Goal: Task Accomplishment & Management: Use online tool/utility

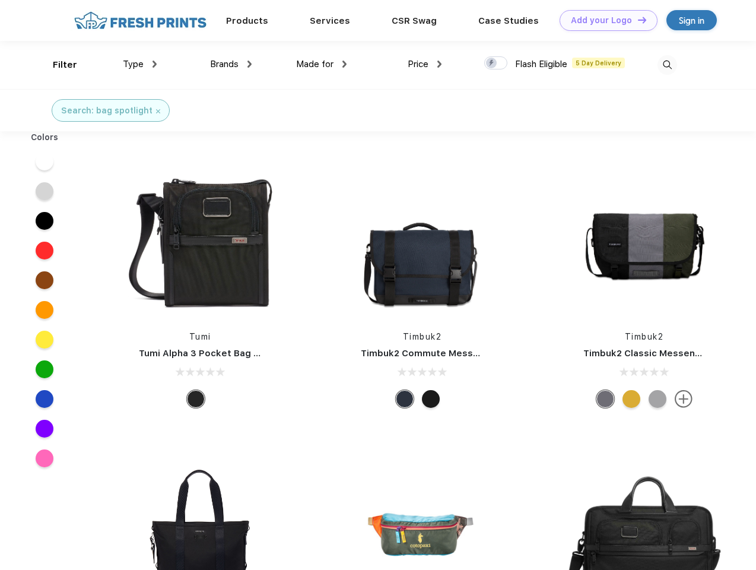
scroll to position [1, 0]
click at [604, 20] on link "Add your Logo Design Tool" at bounding box center [609, 20] width 98 height 21
click at [0, 0] on div "Design Tool" at bounding box center [0, 0] width 0 height 0
click at [637, 20] on link "Add your Logo Design Tool" at bounding box center [609, 20] width 98 height 21
click at [57, 65] on div "Filter" at bounding box center [65, 65] width 24 height 14
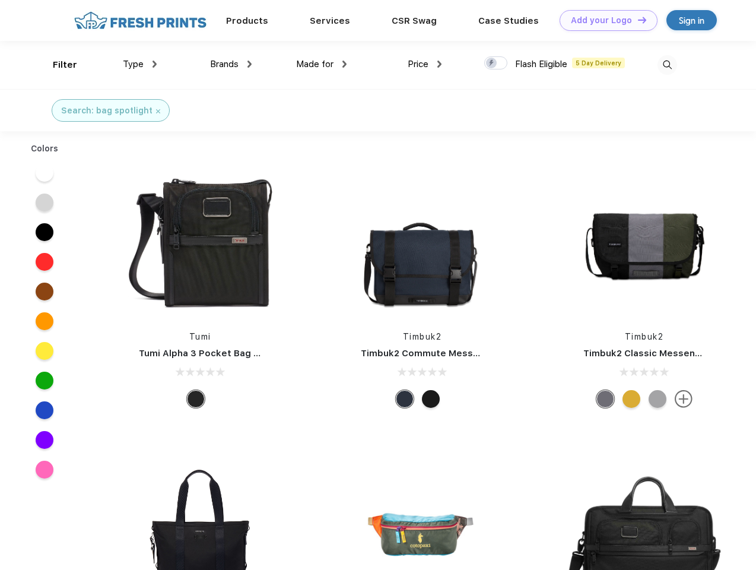
click at [140, 64] on span "Type" at bounding box center [133, 64] width 21 height 11
click at [231, 64] on span "Brands" at bounding box center [224, 64] width 28 height 11
click at [322, 64] on span "Made for" at bounding box center [314, 64] width 37 height 11
click at [425, 64] on span "Price" at bounding box center [418, 64] width 21 height 11
click at [496, 64] on div at bounding box center [495, 62] width 23 height 13
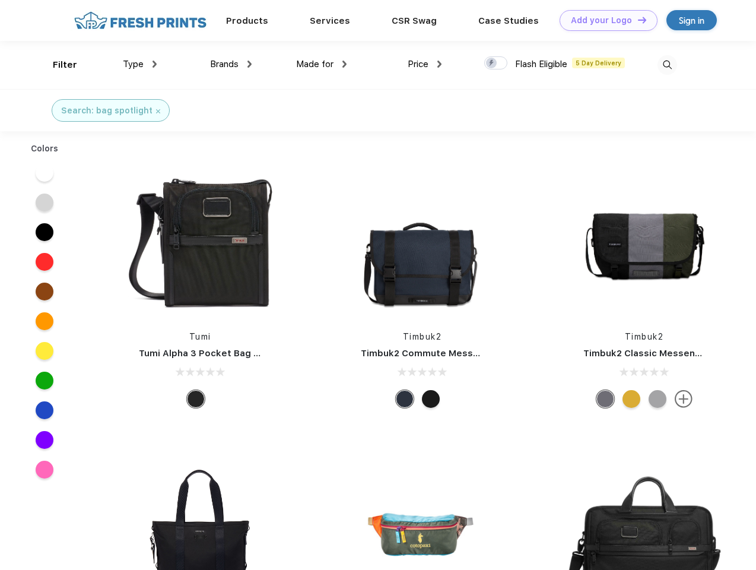
click at [492, 64] on input "checkbox" at bounding box center [488, 60] width 8 height 8
click at [667, 65] on img at bounding box center [668, 65] width 20 height 20
